Goal: Task Accomplishment & Management: Manage account settings

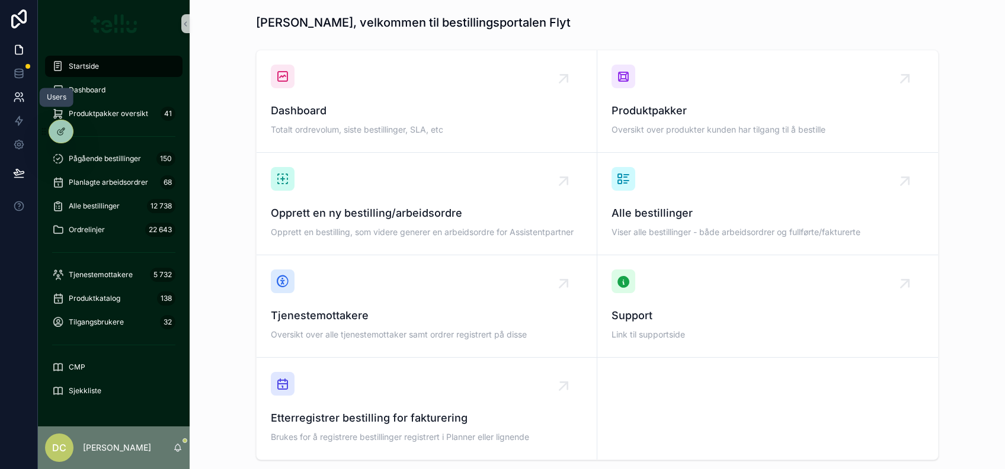
click at [24, 94] on icon at bounding box center [19, 97] width 12 height 12
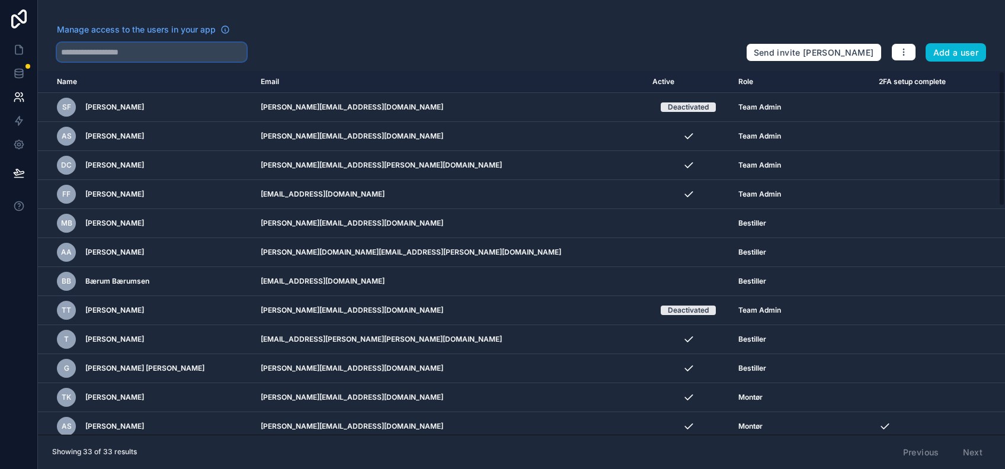
click at [118, 56] on input "text" at bounding box center [152, 52] width 190 height 19
type input "*****"
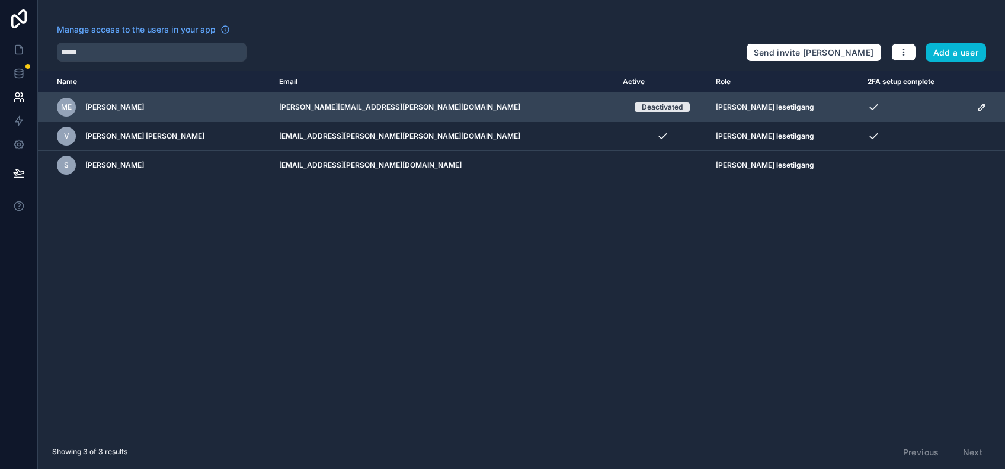
click at [543, 109] on td "[PERSON_NAME][EMAIL_ADDRESS][PERSON_NAME][DOMAIN_NAME]" at bounding box center [444, 107] width 344 height 29
click at [977, 105] on icon "scrollable content" at bounding box center [981, 107] width 9 height 9
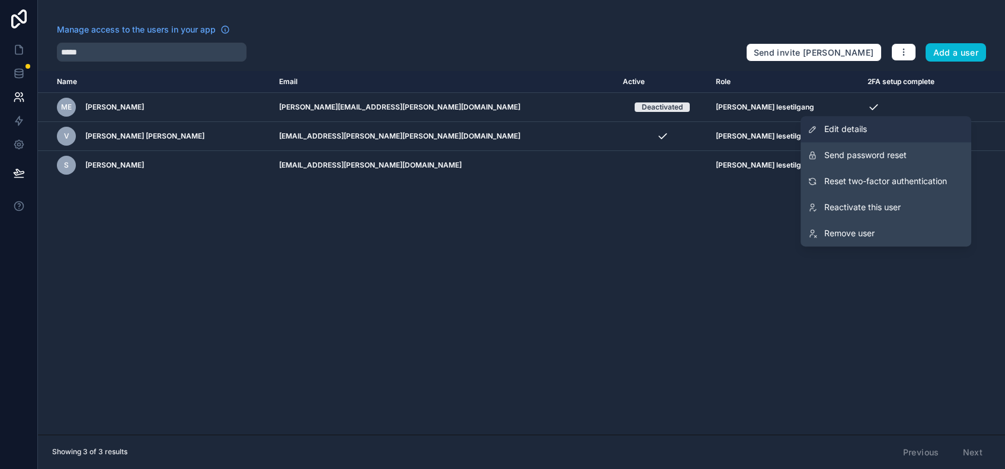
click at [859, 130] on span "Edit details" at bounding box center [845, 129] width 43 height 12
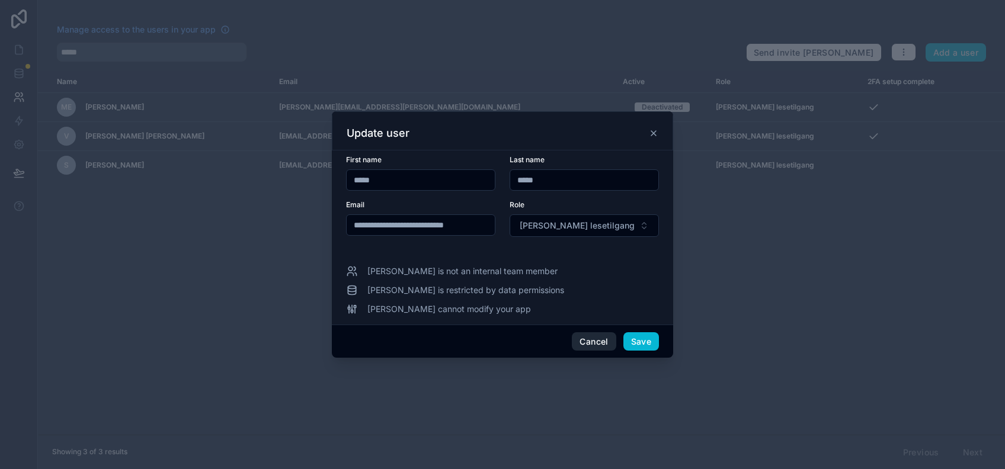
click at [588, 340] on button "Cancel" at bounding box center [594, 342] width 44 height 19
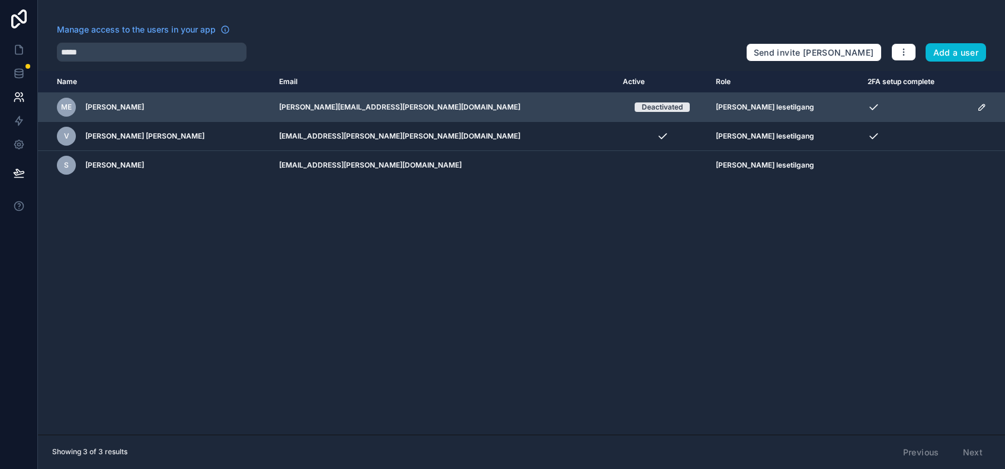
click at [977, 110] on icon "scrollable content" at bounding box center [981, 107] width 9 height 9
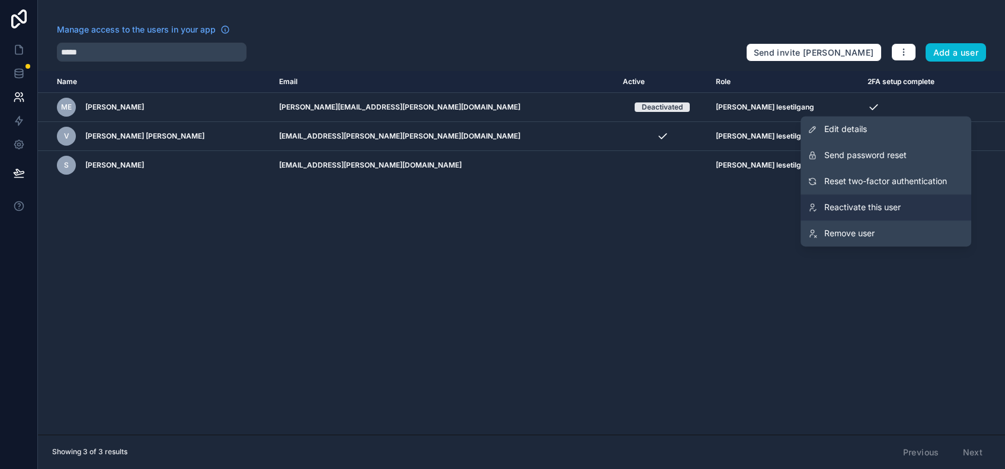
click at [856, 207] on span "Reactivate this user" at bounding box center [862, 208] width 76 height 12
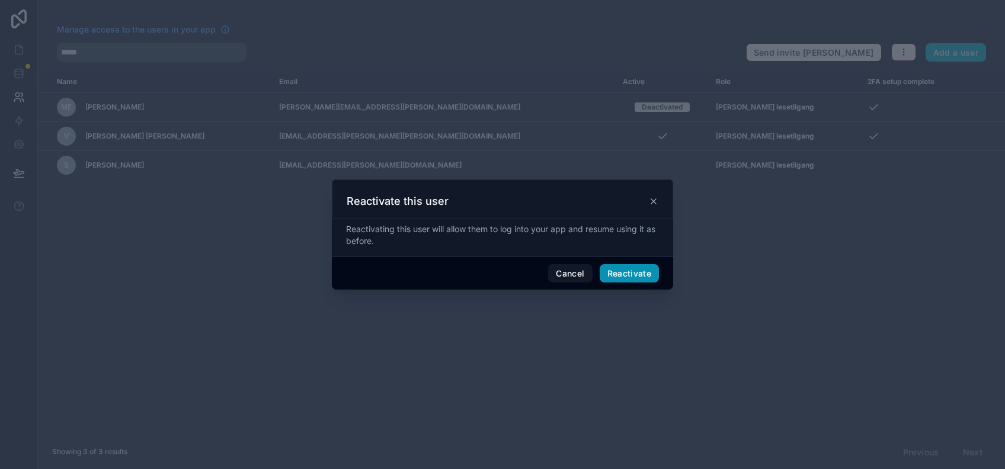
click at [624, 266] on button "Reactivate" at bounding box center [630, 273] width 60 height 19
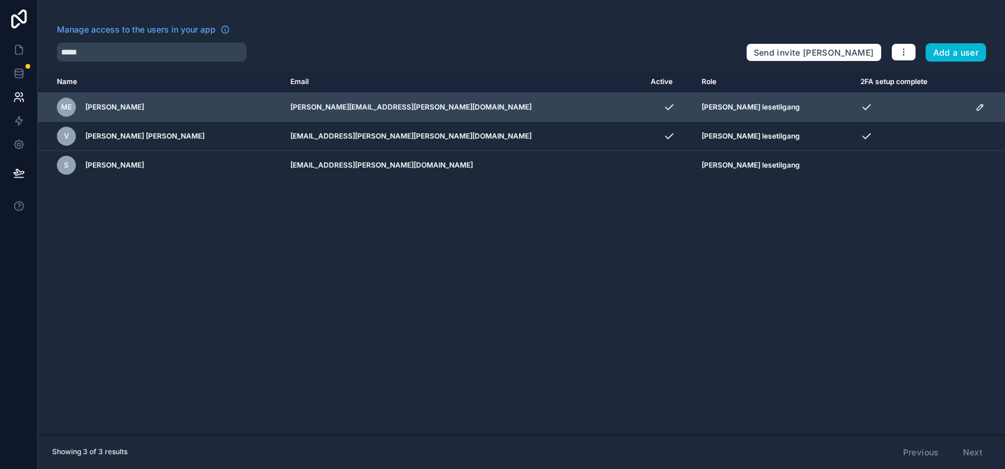
click at [977, 108] on icon "scrollable content" at bounding box center [980, 107] width 6 height 6
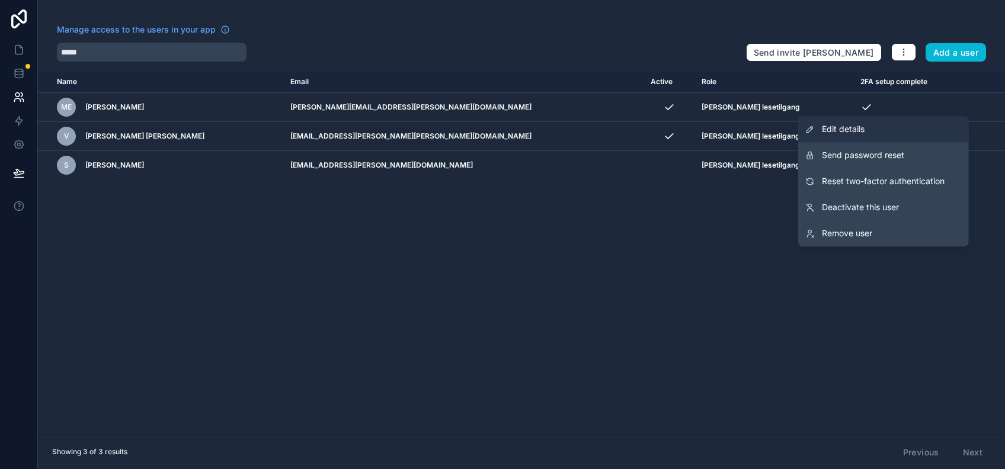
click at [860, 129] on span "Edit details" at bounding box center [843, 129] width 43 height 12
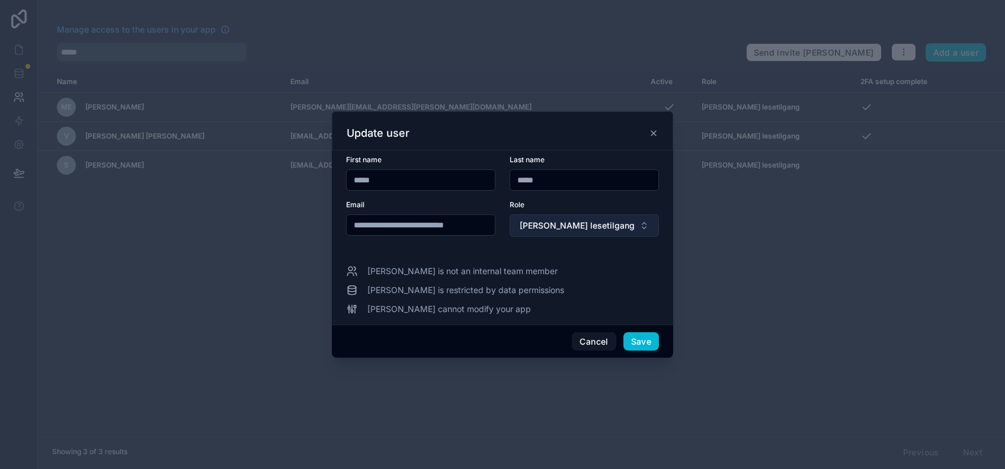
click at [577, 225] on span "[PERSON_NAME] lesetilgang" at bounding box center [577, 226] width 115 height 12
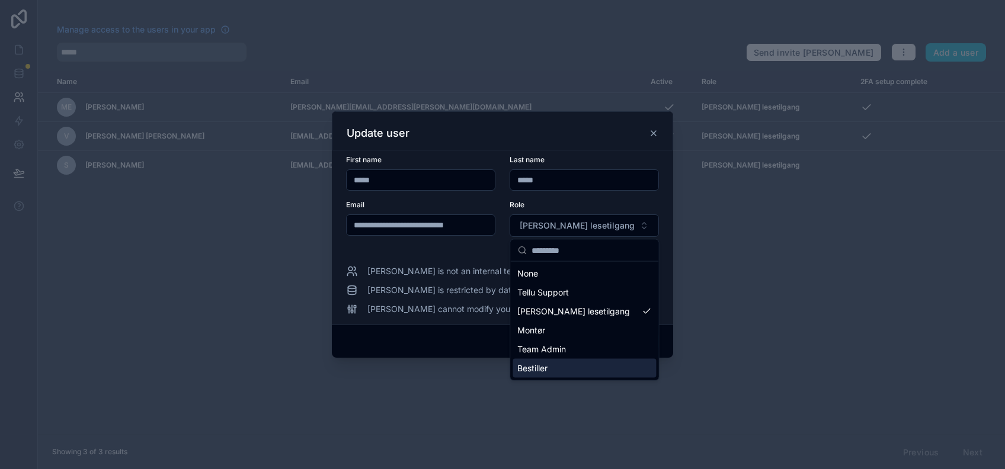
click at [546, 366] on span "Bestiller" at bounding box center [532, 369] width 30 height 12
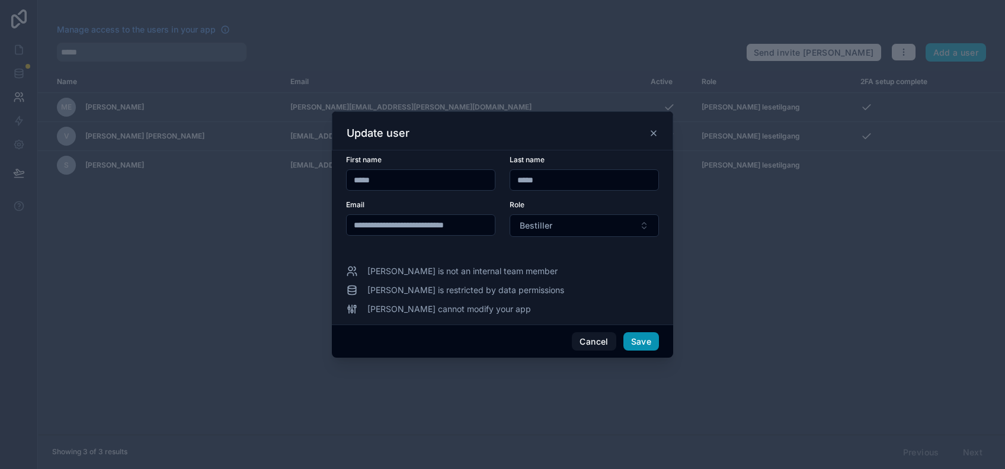
click at [637, 341] on button "Save" at bounding box center [642, 342] width 36 height 19
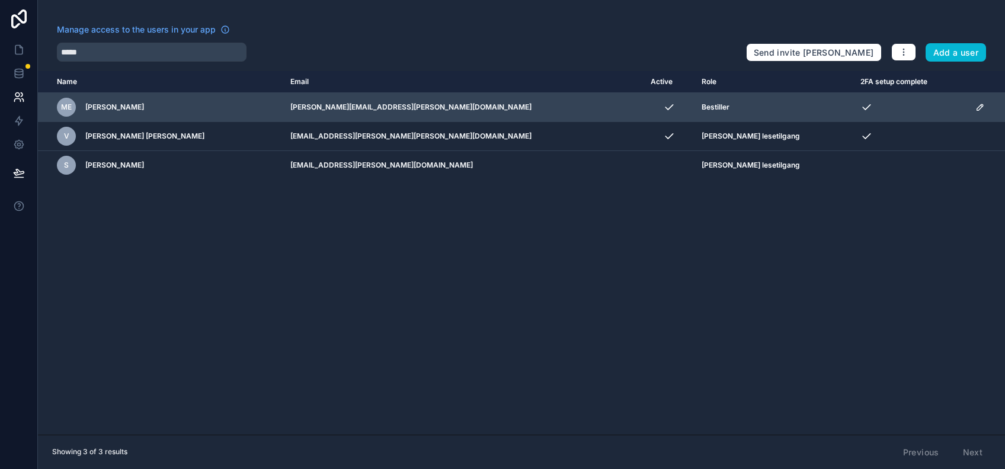
click at [976, 106] on icon "scrollable content" at bounding box center [980, 107] width 9 height 9
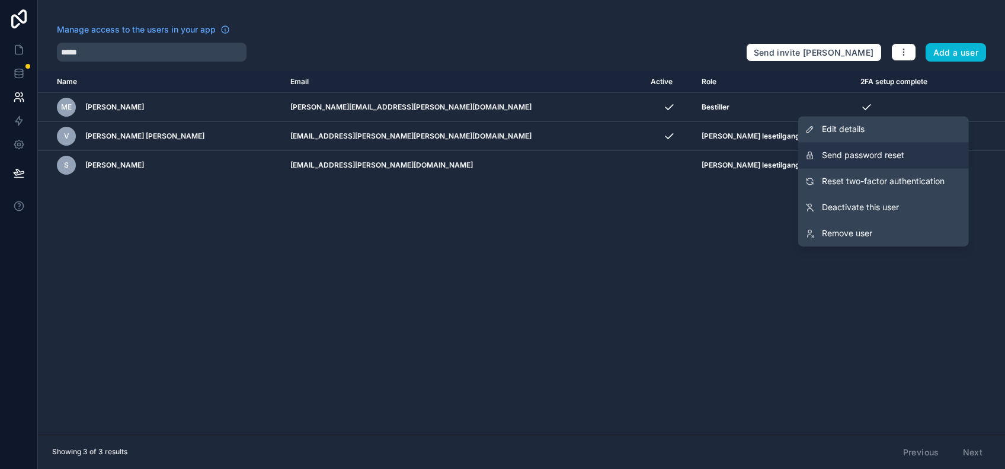
click at [858, 159] on span "Send password reset" at bounding box center [863, 155] width 82 height 12
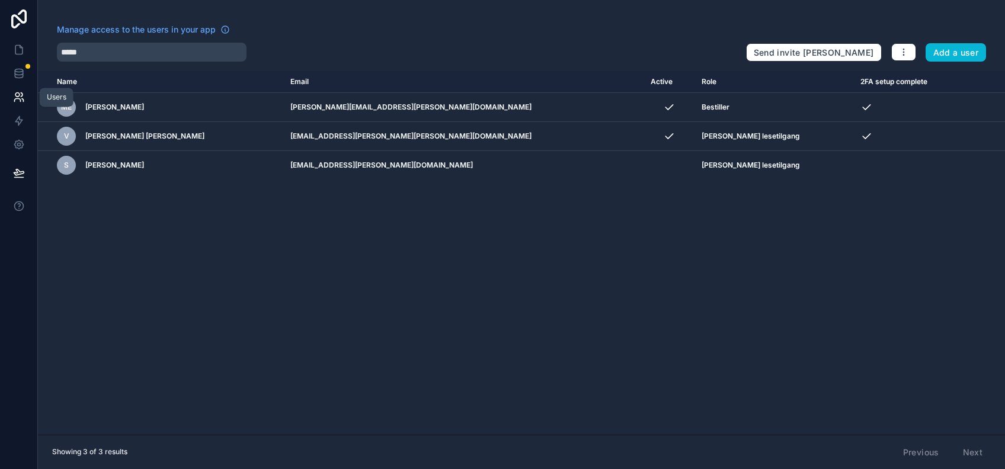
click at [17, 104] on link at bounding box center [18, 97] width 37 height 24
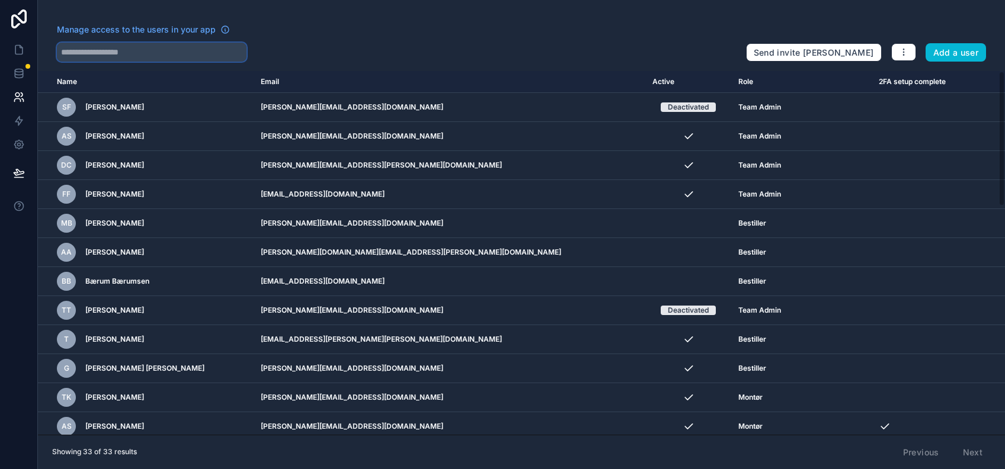
click at [119, 43] on input "text" at bounding box center [152, 52] width 190 height 19
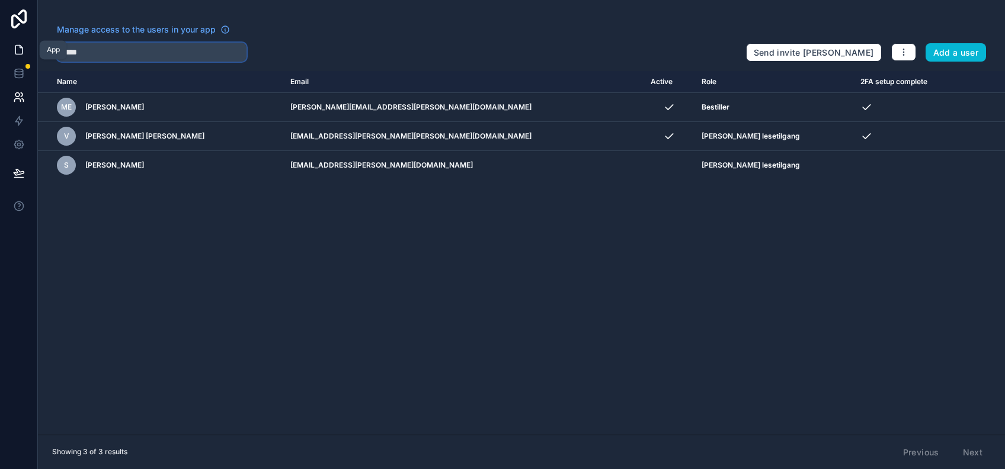
type input "*****"
click at [19, 50] on icon at bounding box center [19, 50] width 12 height 12
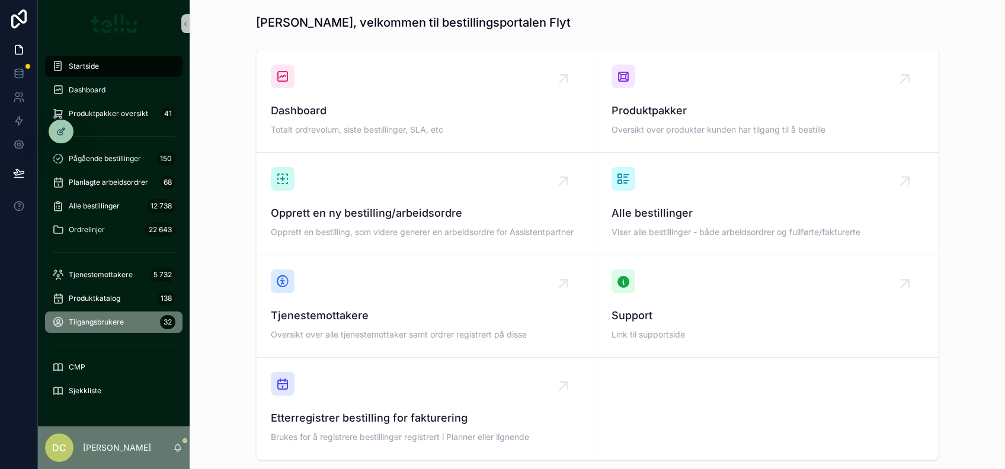
click at [91, 318] on span "Tilgangsbrukere" at bounding box center [96, 322] width 55 height 9
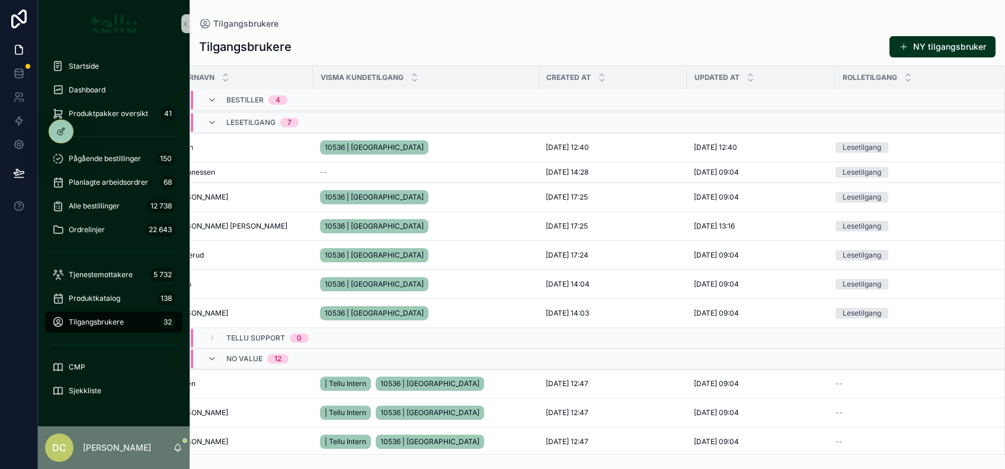
scroll to position [557, 0]
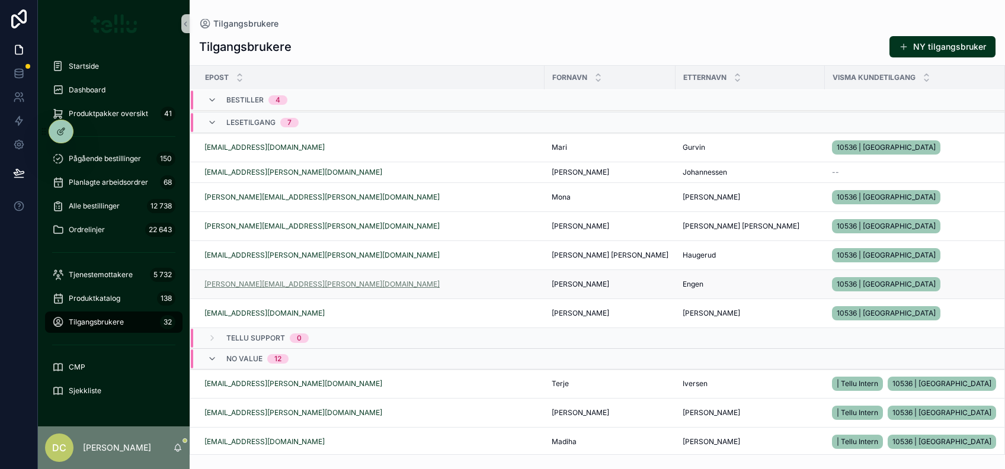
click at [280, 280] on link "[PERSON_NAME][EMAIL_ADDRESS][PERSON_NAME][DOMAIN_NAME]" at bounding box center [321, 284] width 235 height 9
click at [521, 286] on div "[PERSON_NAME][EMAIL_ADDRESS][PERSON_NAME][DOMAIN_NAME]" at bounding box center [370, 284] width 333 height 9
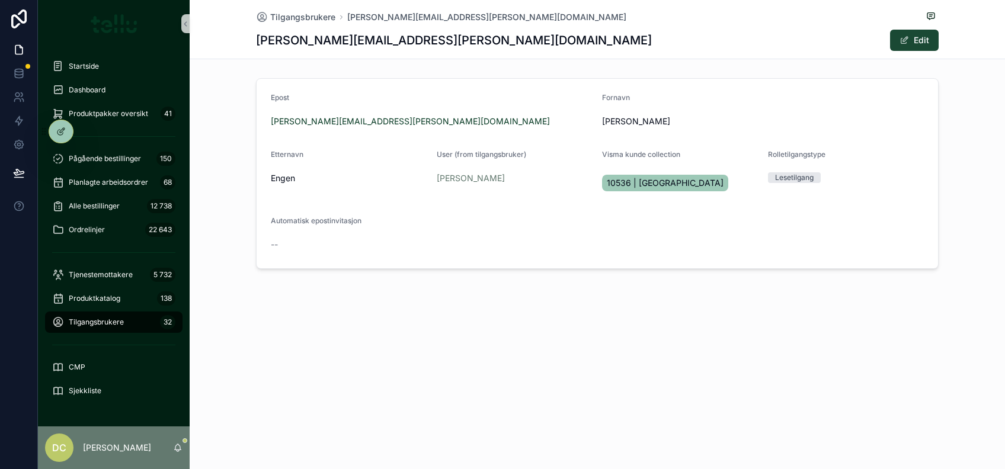
click at [903, 39] on span "scrollable content" at bounding box center [904, 40] width 9 height 9
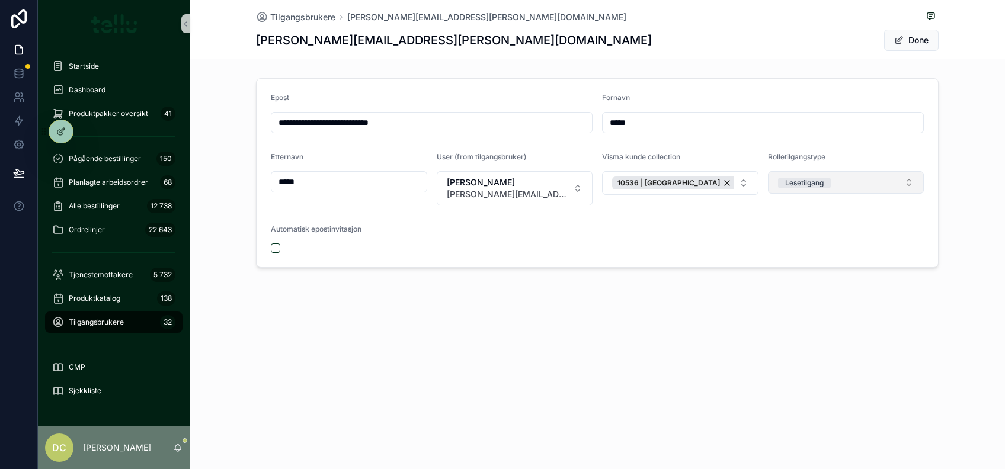
click at [842, 183] on button "Lesetilgang" at bounding box center [846, 182] width 156 height 23
click at [796, 268] on div "Bestiller" at bounding box center [795, 265] width 27 height 11
click at [915, 43] on button "Done" at bounding box center [911, 40] width 55 height 21
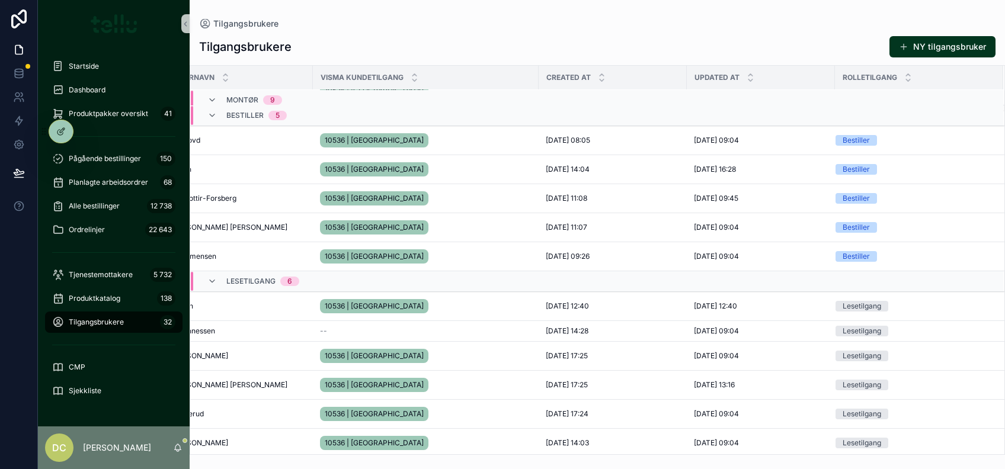
scroll to position [410, 523]
